Goal: Task Accomplishment & Management: Manage account settings

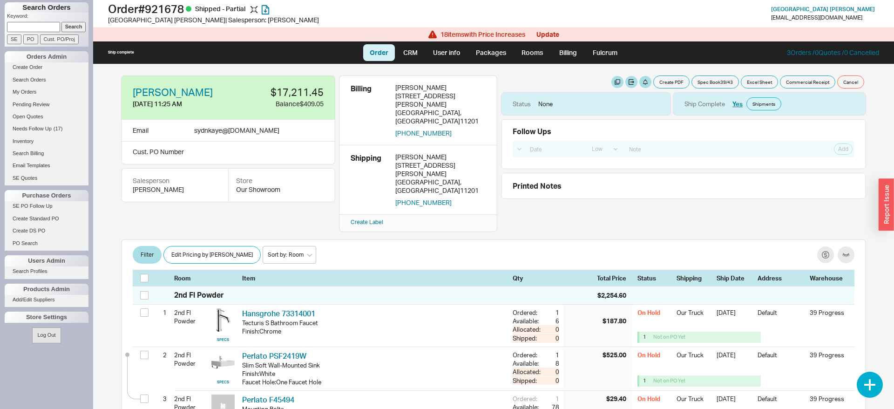
select select "LOW"
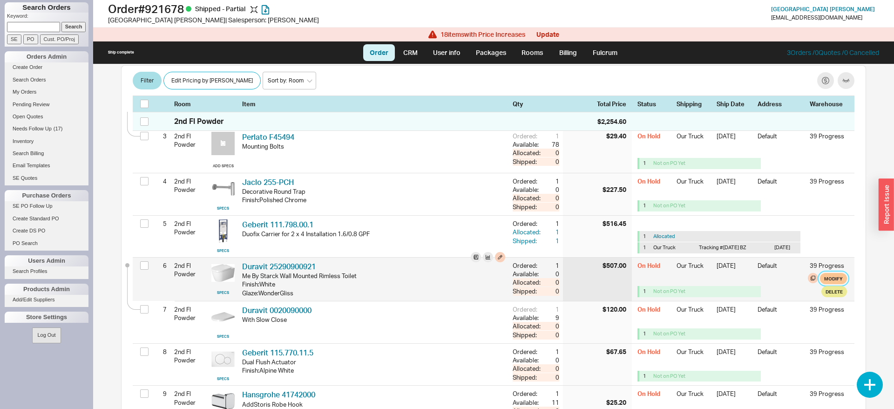
click at [842, 273] on button "Modify" at bounding box center [833, 278] width 27 height 11
select select "8"
select select "3"
select select "8"
select select "3"
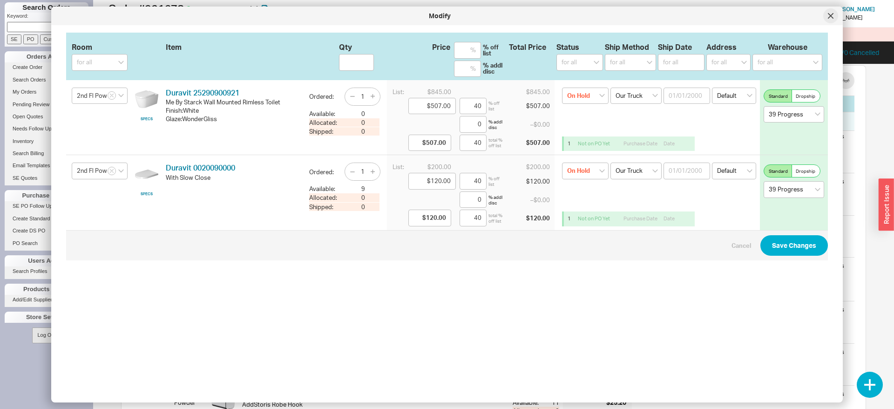
click at [826, 19] on div at bounding box center [831, 15] width 15 height 15
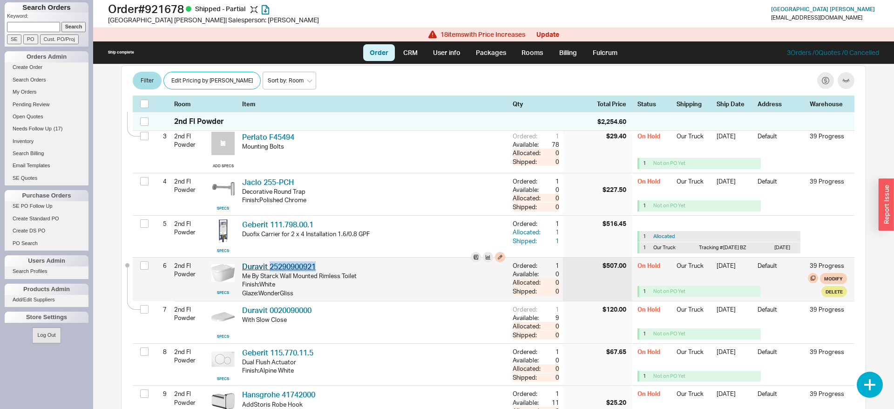
drag, startPoint x: 333, startPoint y: 234, endPoint x: 269, endPoint y: 237, distance: 63.4
click at [269, 261] on div "Duravit 25290900921 DRV 25290900921" at bounding box center [373, 266] width 263 height 10
copy link "25290900921"
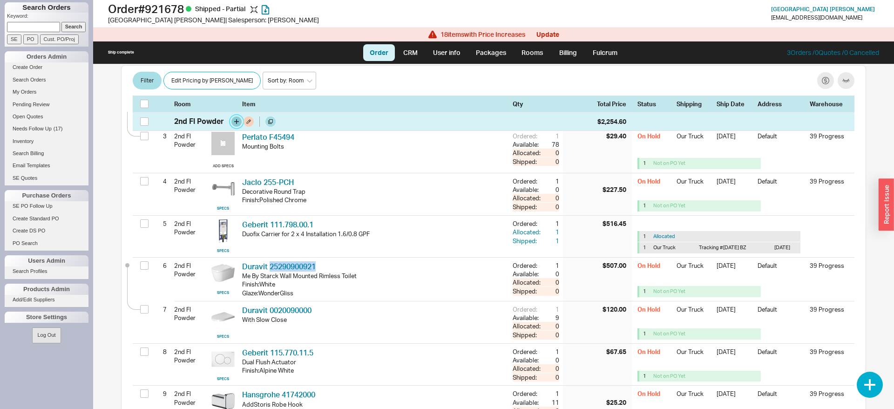
click at [236, 122] on button "button" at bounding box center [237, 121] width 10 height 10
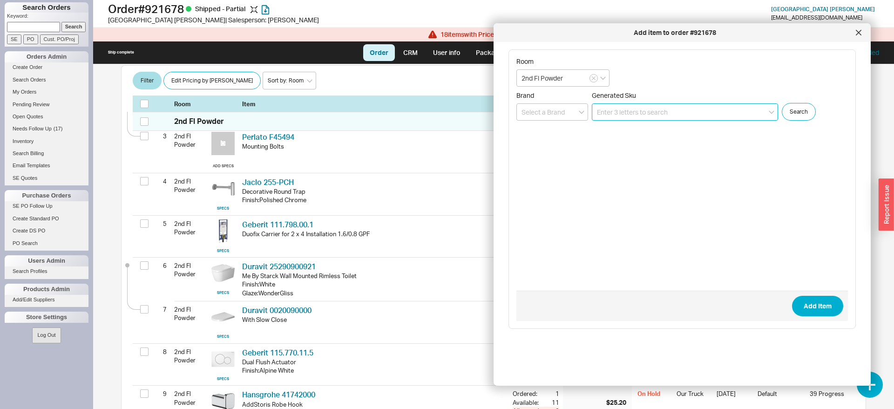
paste input "25290900921"
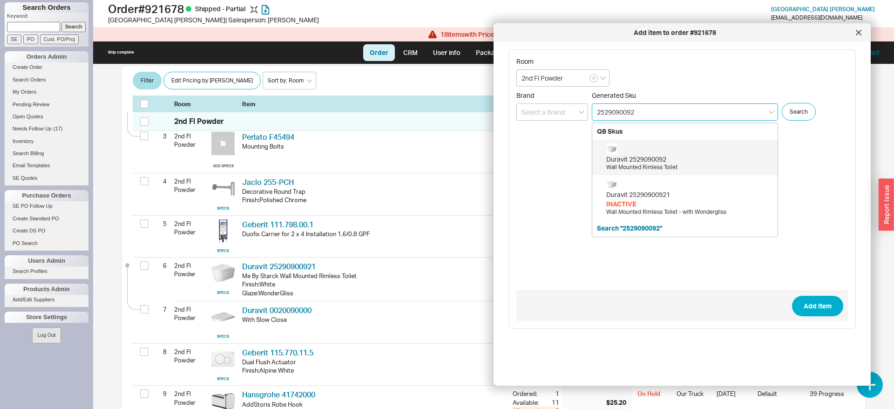
click at [696, 154] on div "Duravit 2529090092 Wall Mounted Rimless Toilet" at bounding box center [690, 157] width 167 height 28
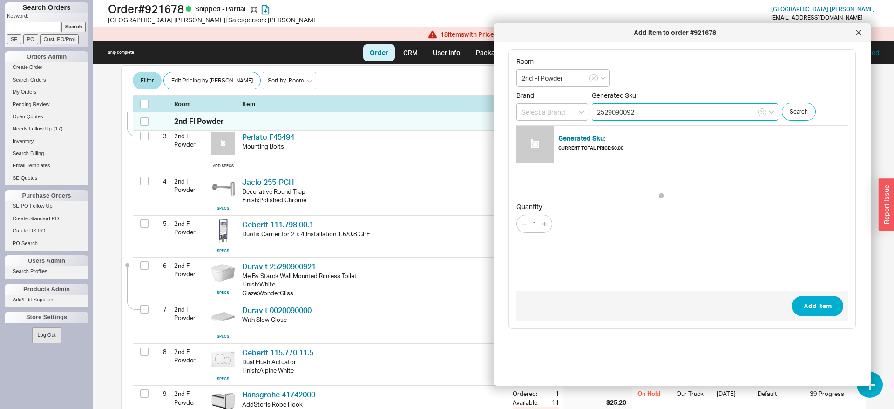
type input "2529090092"
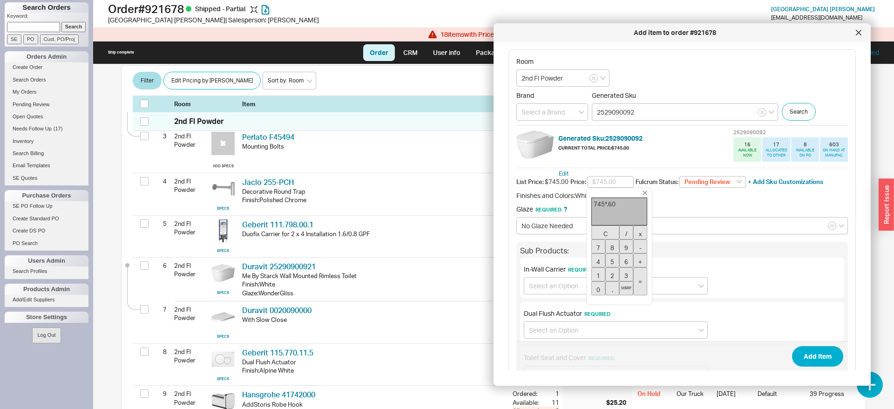
type input "$447.00"
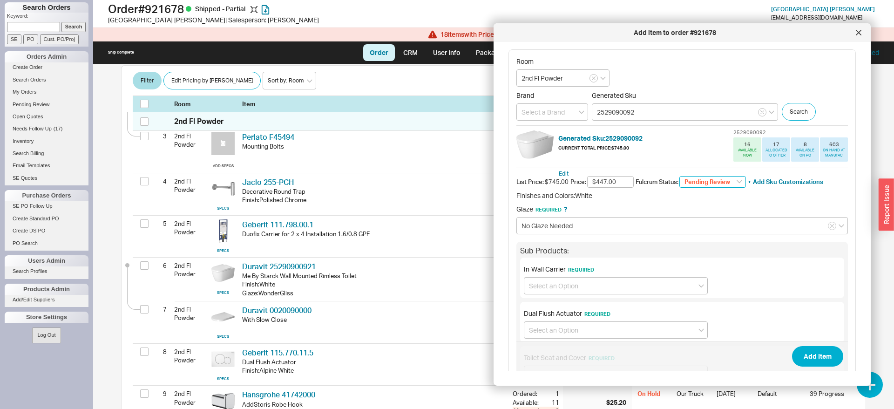
click at [680, 176] on select "Pending Review None On Hold Call Before Ship Hold for Balance Wait For Cust. Ca…" at bounding box center [713, 182] width 67 height 12
select select "On Hold"
click option "On Hold" at bounding box center [0, 0] width 0 height 0
click at [595, 287] on input at bounding box center [616, 285] width 184 height 17
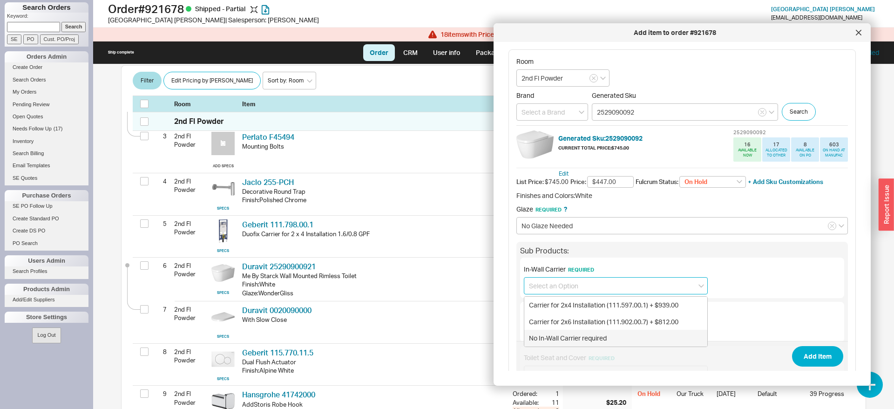
click at [559, 337] on div "No In-Wall Carrier required" at bounding box center [616, 338] width 183 height 17
type input "No In-Wall Carrier required"
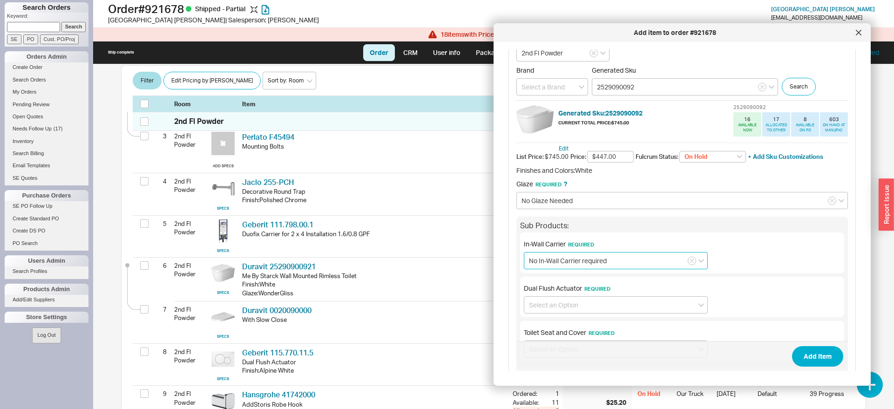
scroll to position [48, 0]
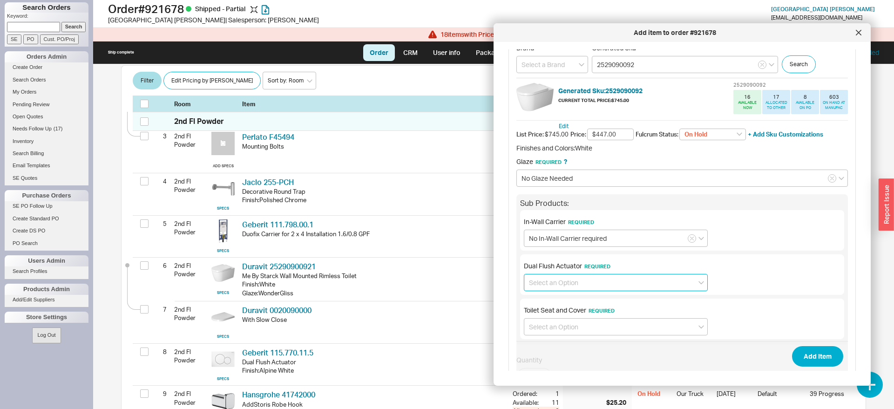
click at [572, 282] on input at bounding box center [616, 282] width 184 height 17
click at [568, 316] on div "No Dual Flush Actuator required" at bounding box center [616, 318] width 183 height 17
type input "No Dual Flush Actuator required"
click at [567, 329] on input at bounding box center [616, 326] width 184 height 17
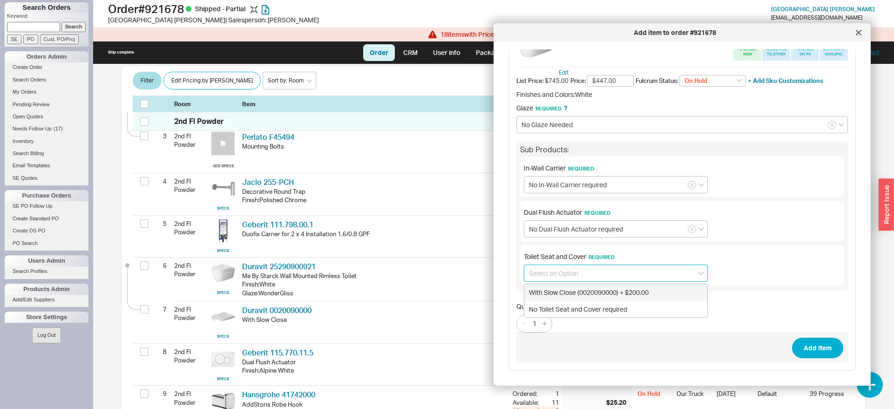
click at [626, 291] on div "With Slow Close (0020090000) + $200.00" at bounding box center [616, 292] width 183 height 17
type input "With Slow Close (0020090000) + $200.00"
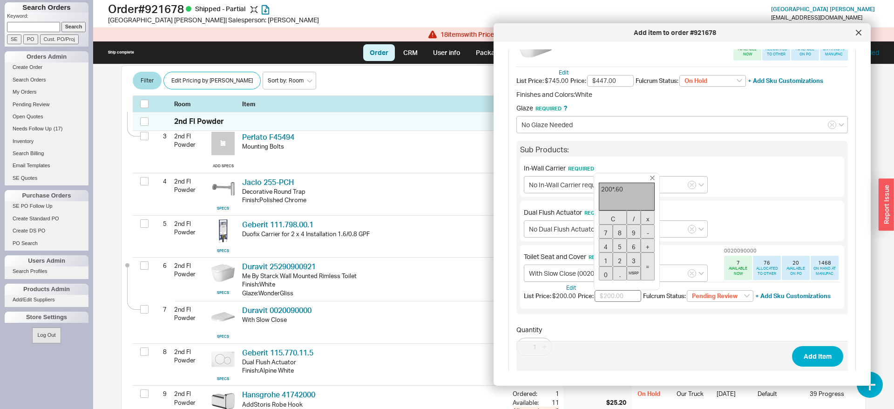
type input "$120.00"
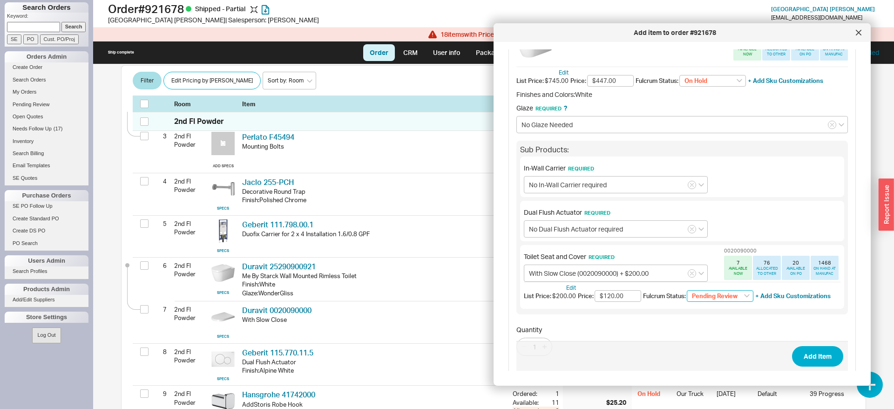
click at [687, 290] on select "Pending Review None On Hold Call Before Ship Hold for Balance Wait For Cust. Ca…" at bounding box center [720, 296] width 67 height 12
click option "Call Before Ship" at bounding box center [0, 0] width 0 height 0
click at [687, 290] on select "Call Before Ship None On Hold Call Before Ship Hold for Balance Wait For Cust. …" at bounding box center [720, 296] width 67 height 12
select select "On Hold"
click option "On Hold" at bounding box center [0, 0] width 0 height 0
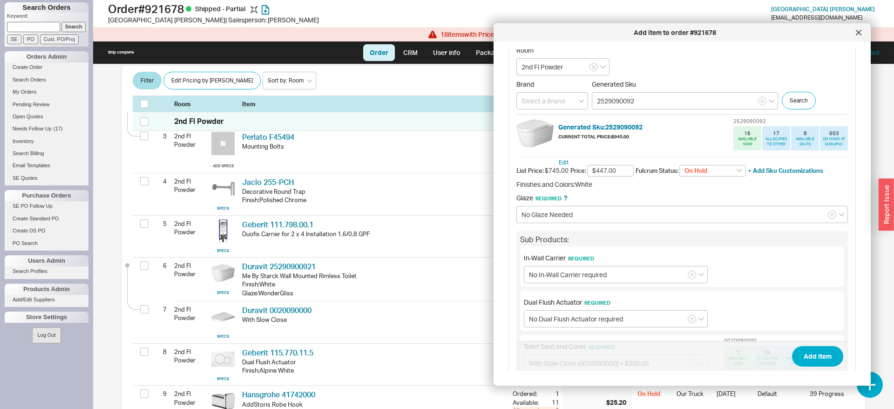
scroll to position [0, 0]
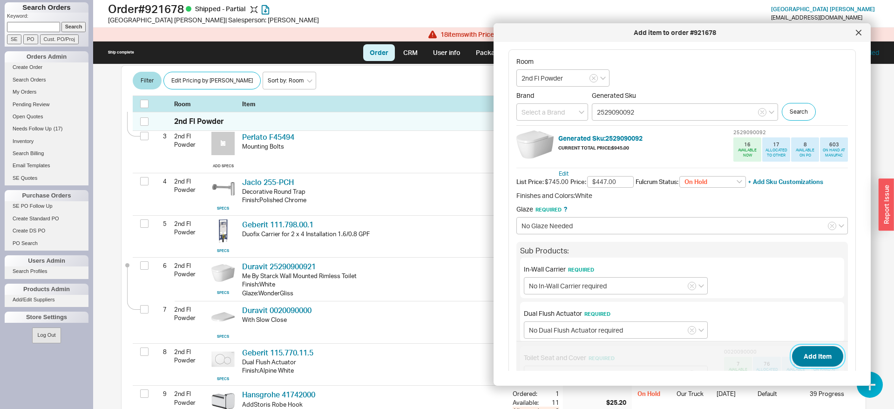
click at [814, 359] on button "Add Item" at bounding box center [817, 356] width 51 height 20
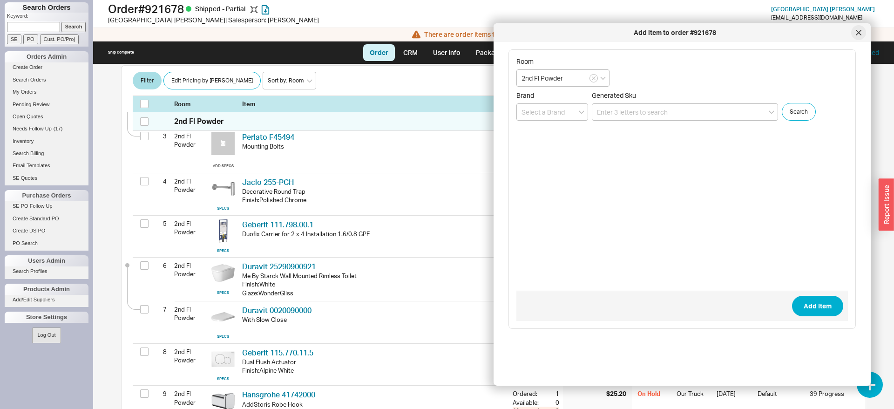
click at [862, 31] on div at bounding box center [859, 32] width 15 height 15
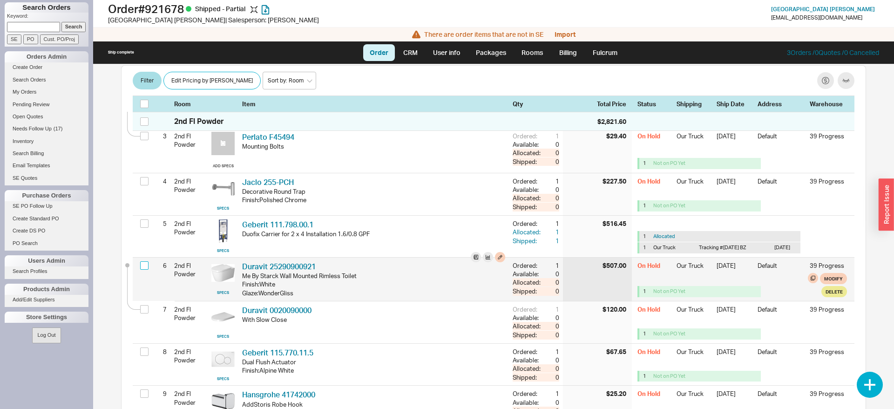
click at [146, 261] on input "checkbox" at bounding box center [144, 265] width 8 height 8
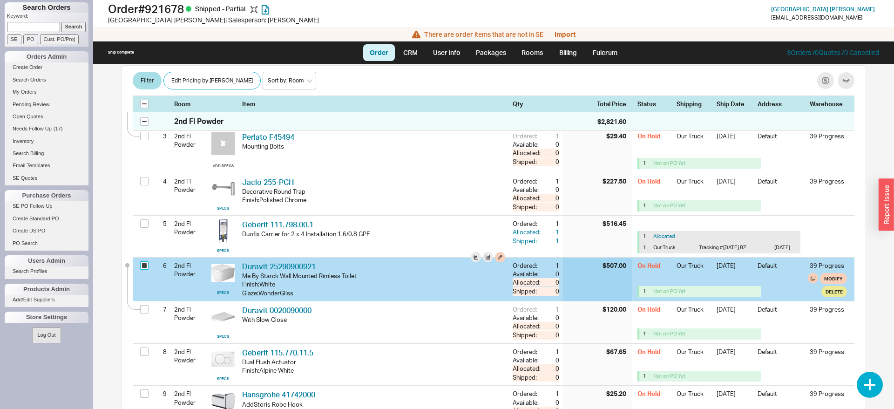
checkbox input "true"
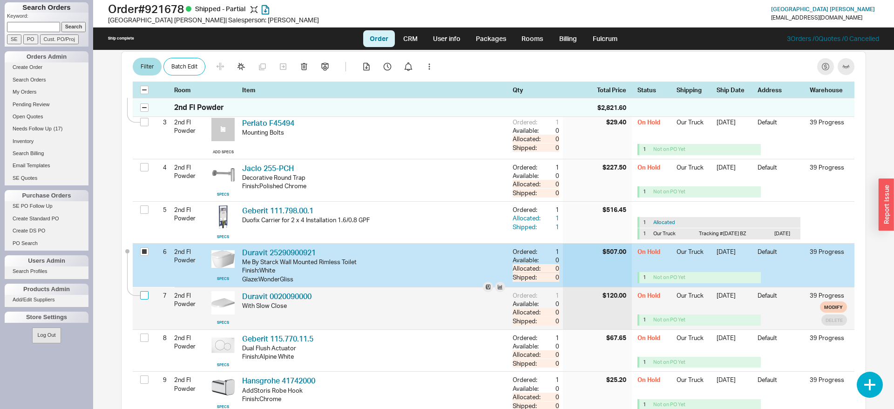
click at [143, 291] on input "checkbox" at bounding box center [144, 295] width 8 height 8
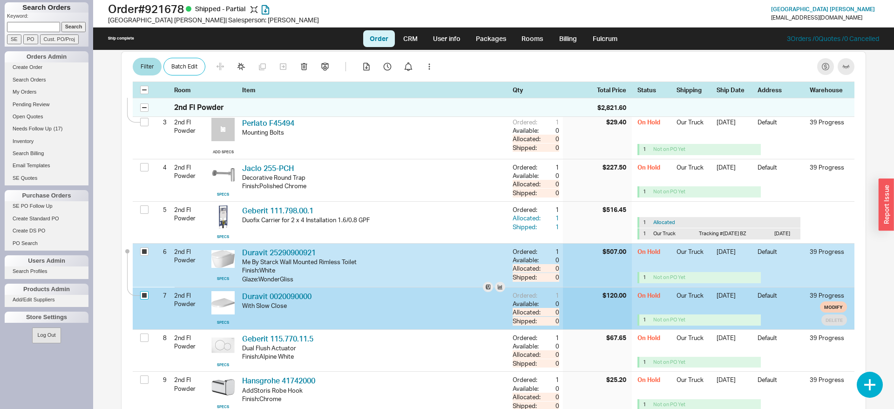
checkbox input "true"
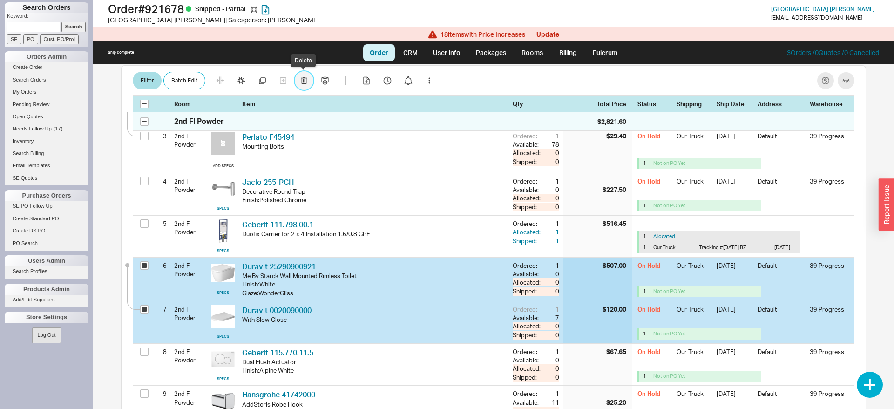
click at [300, 88] on button "button" at bounding box center [304, 81] width 19 height 19
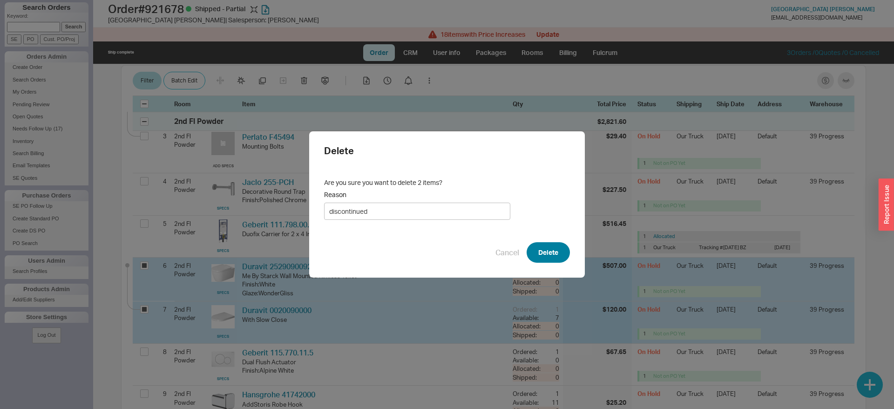
type input "discontinued"
click at [550, 249] on button "Delete" at bounding box center [548, 252] width 43 height 20
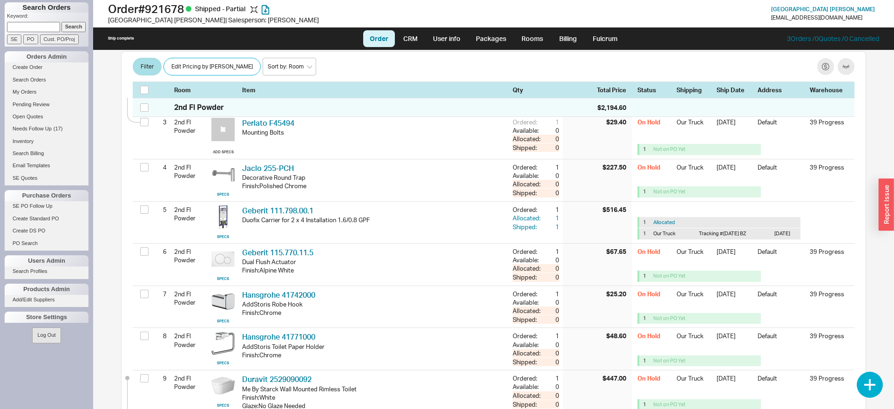
scroll to position [1616, 0]
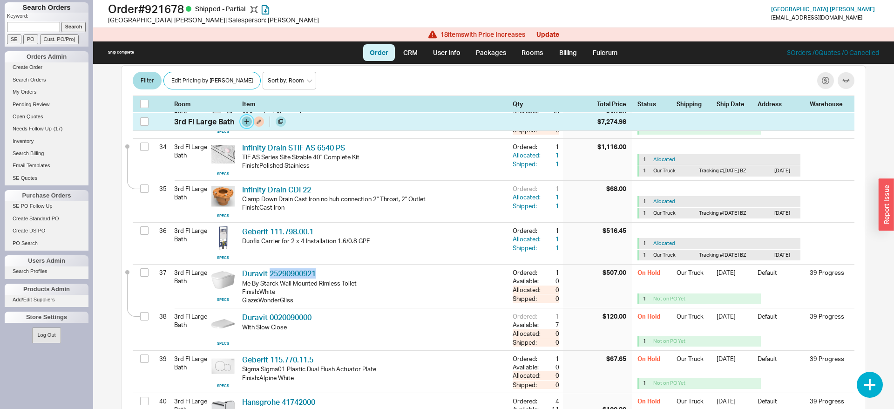
click at [246, 123] on button "button" at bounding box center [247, 121] width 10 height 10
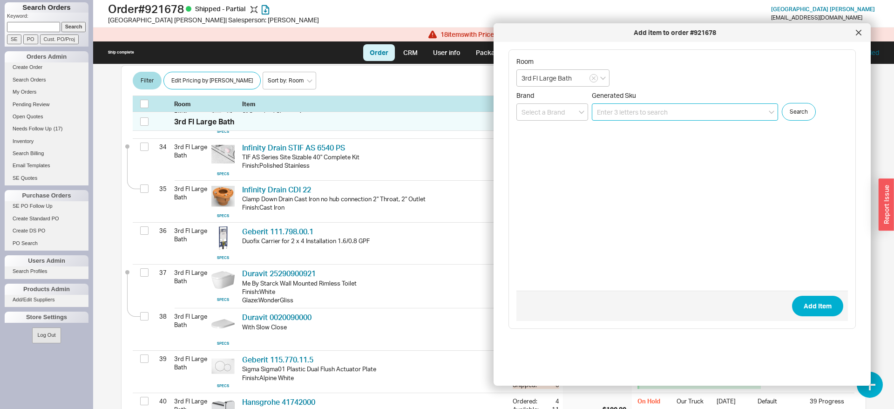
paste input "25290900921"
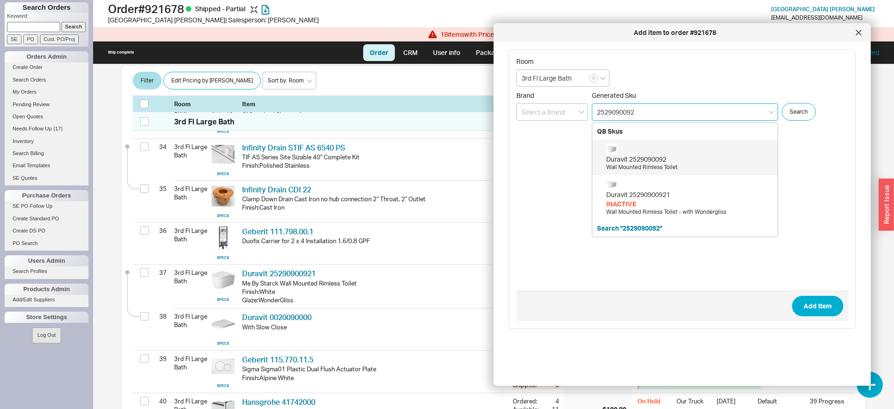
click at [657, 160] on div "Duravit 2529090092" at bounding box center [690, 159] width 167 height 9
type input "2529090092"
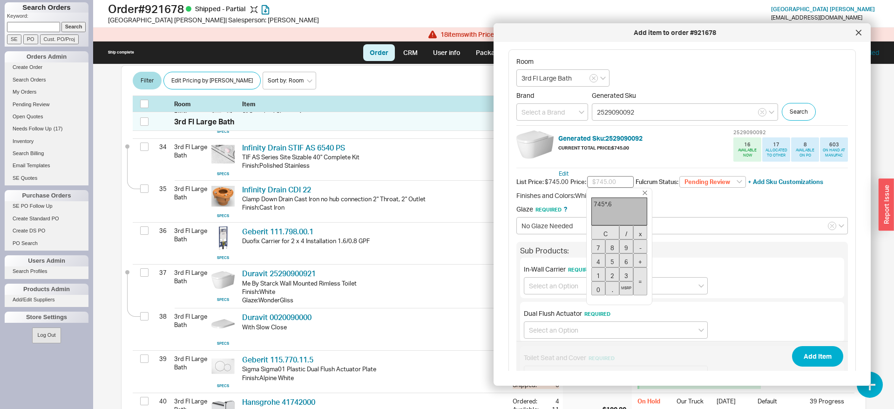
type input "$447.00"
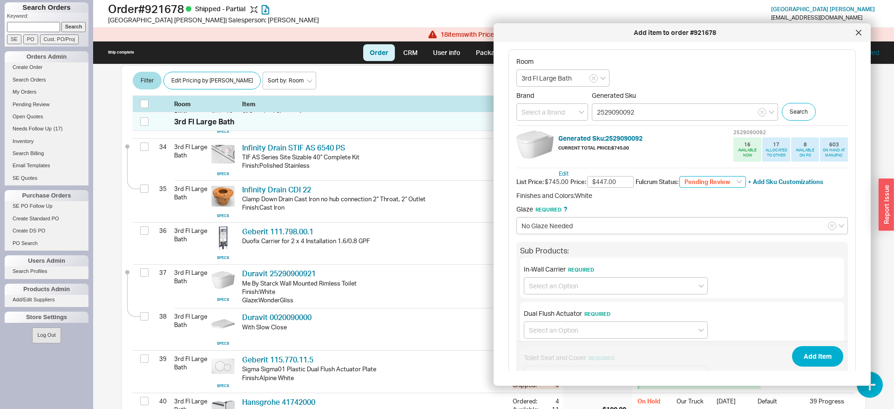
click at [680, 176] on select "Pending Review None On Hold Call Before Ship Hold for Balance Wait For Cust. Ca…" at bounding box center [713, 182] width 67 height 12
select select "On Hold"
click option "On Hold" at bounding box center [0, 0] width 0 height 0
click at [600, 284] on input at bounding box center [616, 285] width 184 height 17
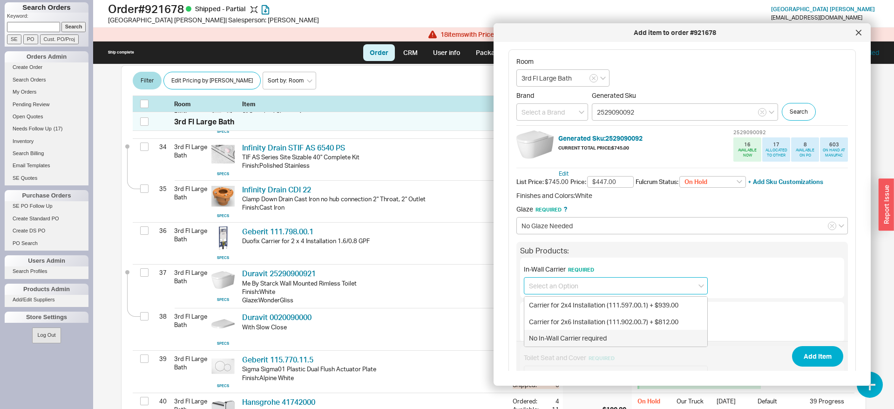
click at [568, 338] on div "No In-Wall Carrier required" at bounding box center [616, 338] width 183 height 17
type input "No In-Wall Carrier required"
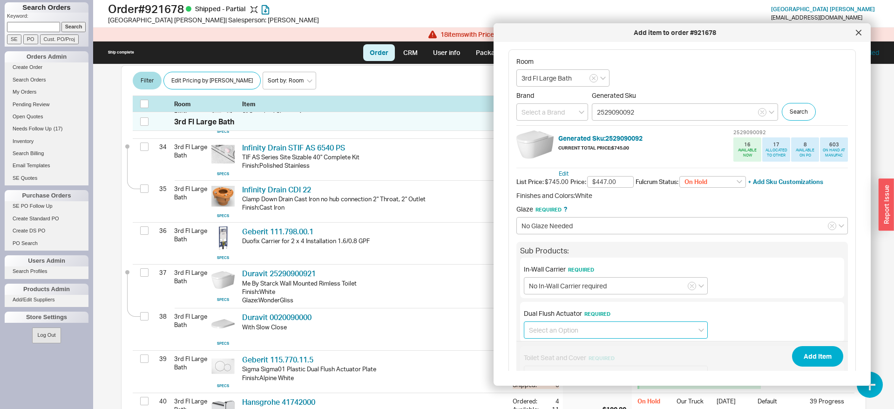
click at [555, 330] on input at bounding box center [616, 329] width 184 height 17
click at [560, 360] on div "No Dual Flush Actuator required" at bounding box center [616, 366] width 183 height 17
type input "No Dual Flush Actuator required"
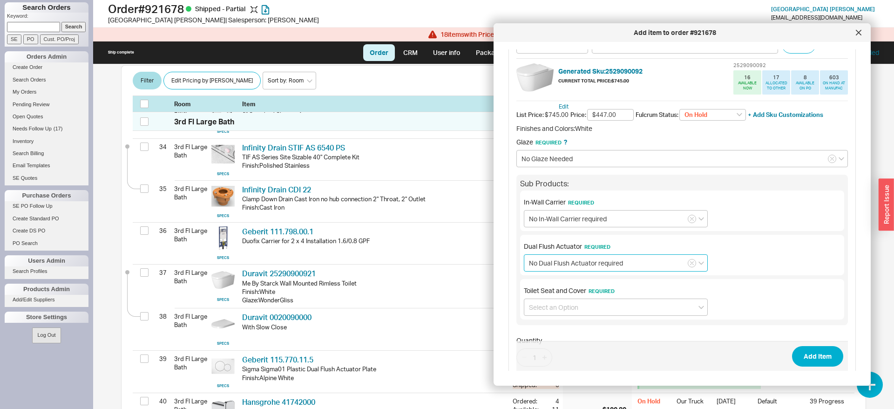
scroll to position [101, 0]
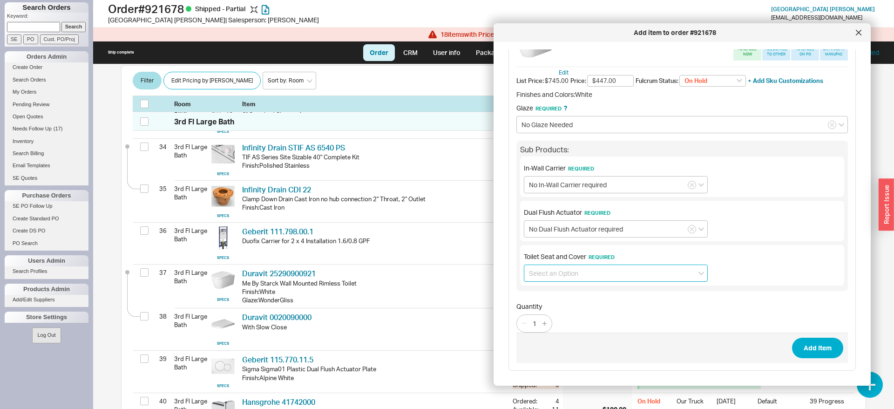
click at [561, 269] on input at bounding box center [616, 273] width 184 height 17
click at [567, 293] on div "With Slow Close (0020090000) + $200.00" at bounding box center [616, 292] width 183 height 17
type input "With Slow Close (0020090000) + $200.00"
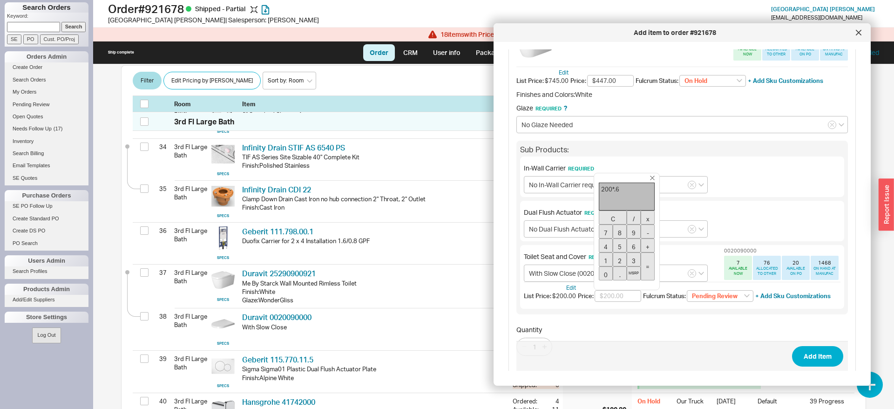
type input "$120.00"
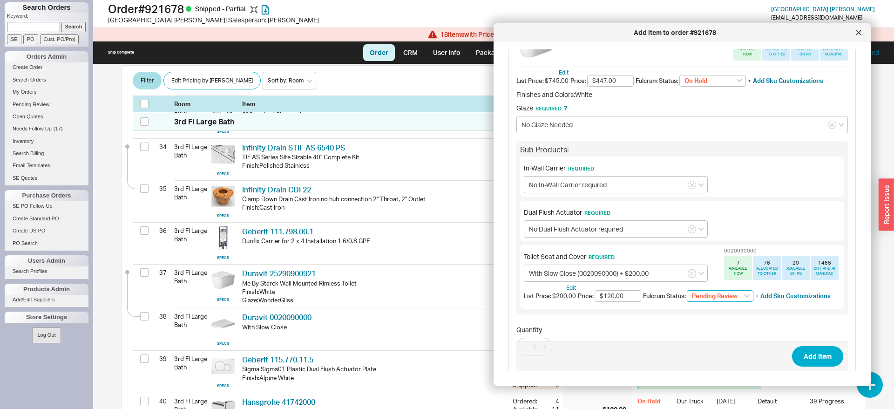
select select "On Hold"
click option "On Hold" at bounding box center [0, 0] width 0 height 0
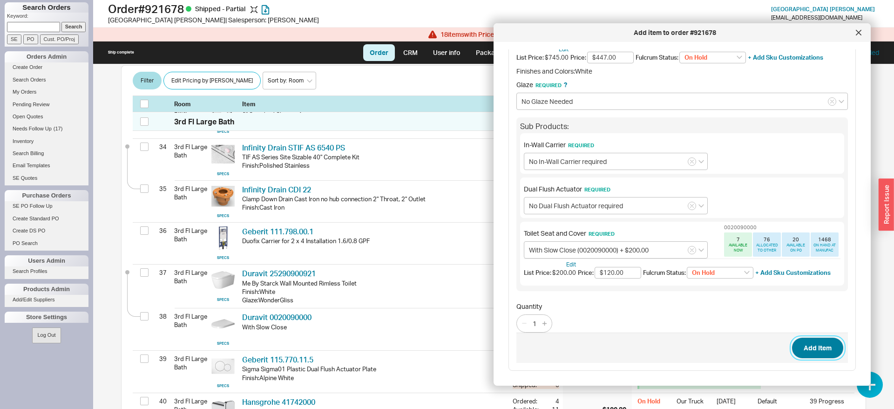
click at [817, 355] on button "Add Item" at bounding box center [817, 348] width 51 height 20
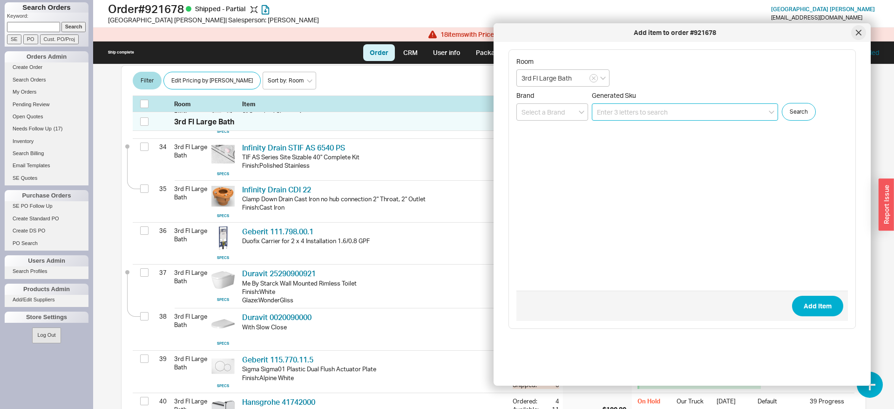
scroll to position [0, 0]
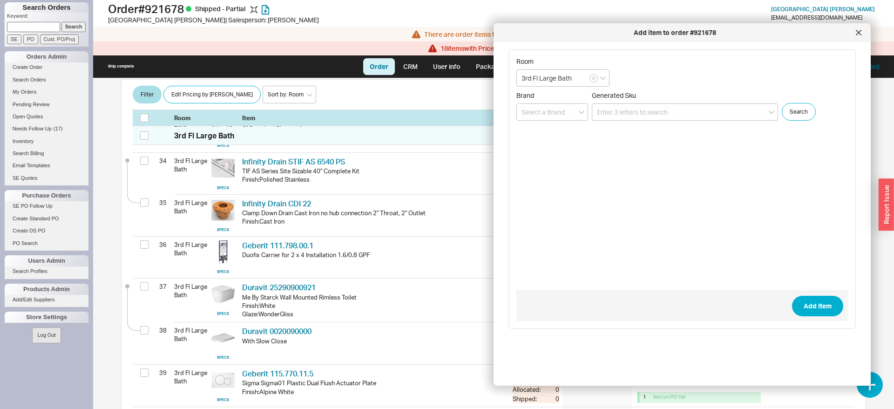
click at [855, 34] on div at bounding box center [859, 32] width 15 height 15
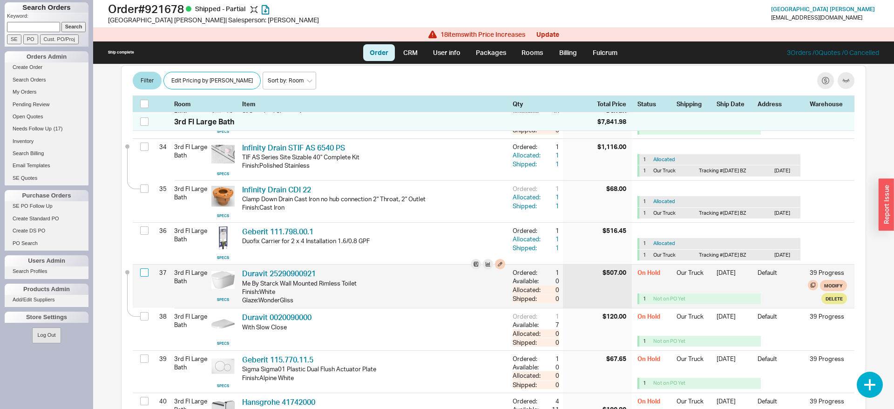
click at [143, 268] on input "checkbox" at bounding box center [144, 272] width 8 height 8
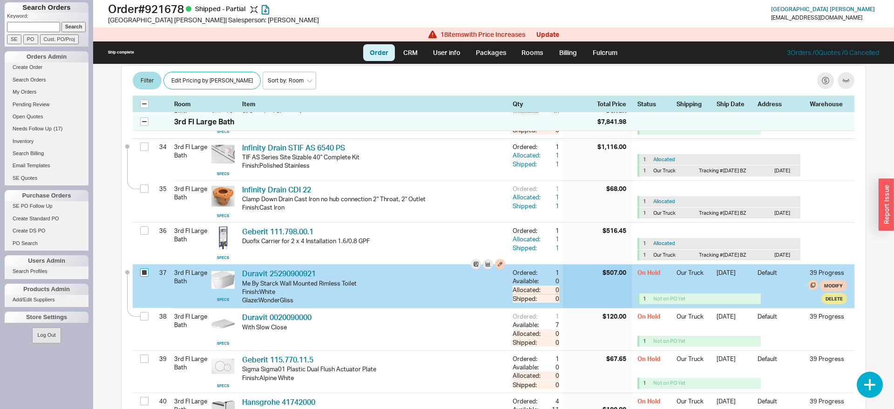
checkbox input "true"
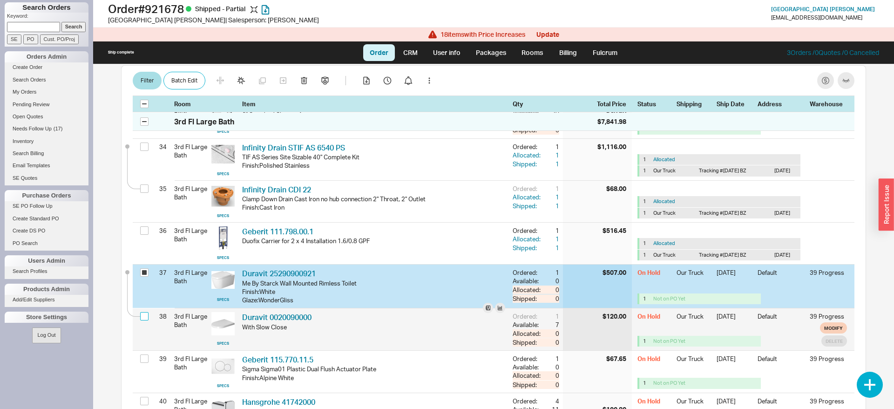
click at [146, 312] on input "checkbox" at bounding box center [144, 316] width 8 height 8
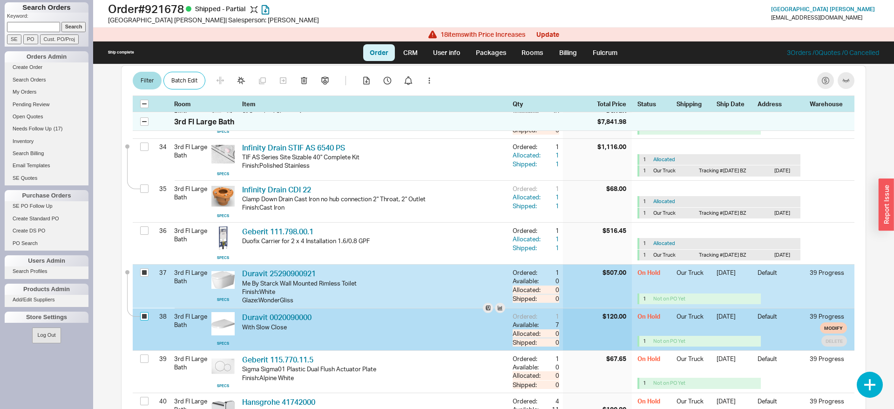
checkbox input "true"
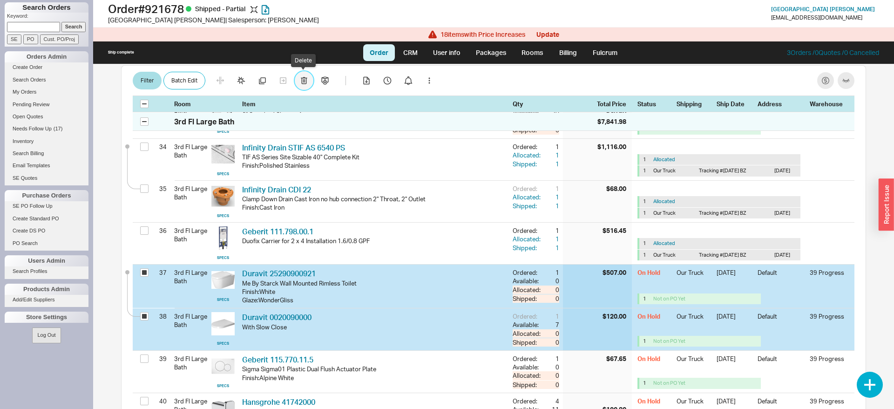
click at [305, 81] on icon "button" at bounding box center [304, 80] width 7 height 7
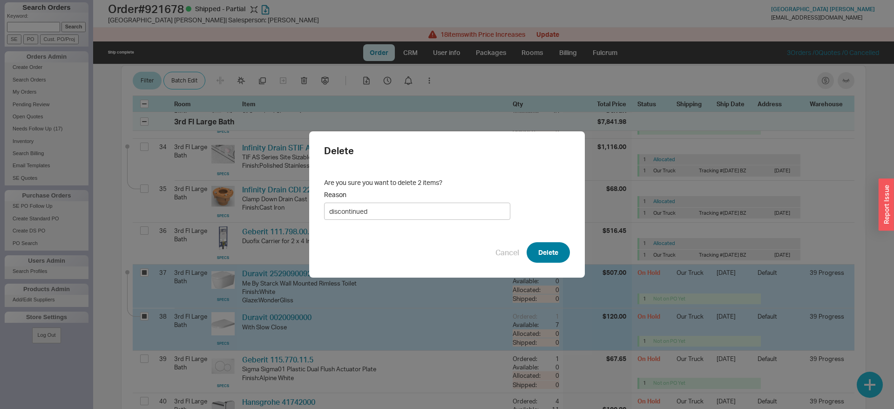
type input "discontinued"
click at [551, 251] on button "Delete" at bounding box center [548, 252] width 43 height 20
